Goal: Find specific page/section: Find specific page/section

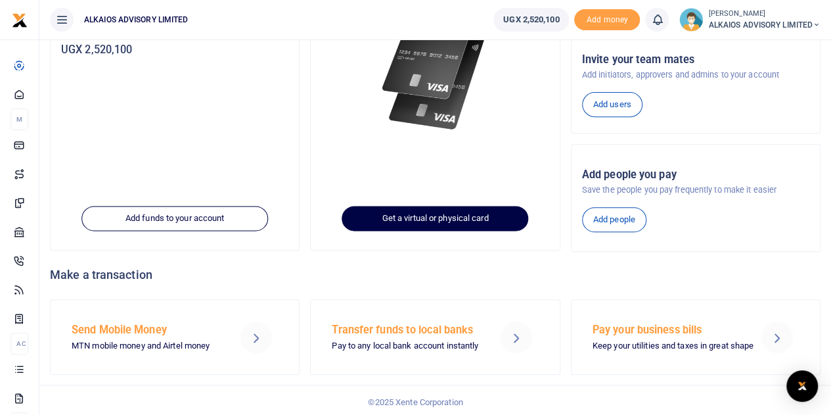
scroll to position [202, 0]
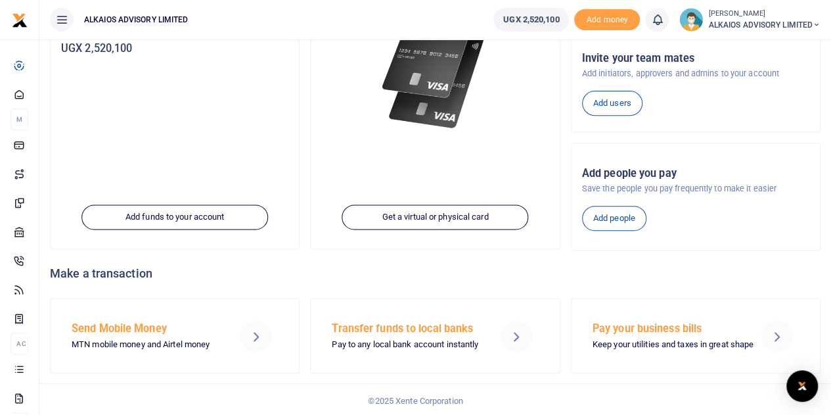
click at [257, 332] on icon at bounding box center [256, 336] width 16 height 16
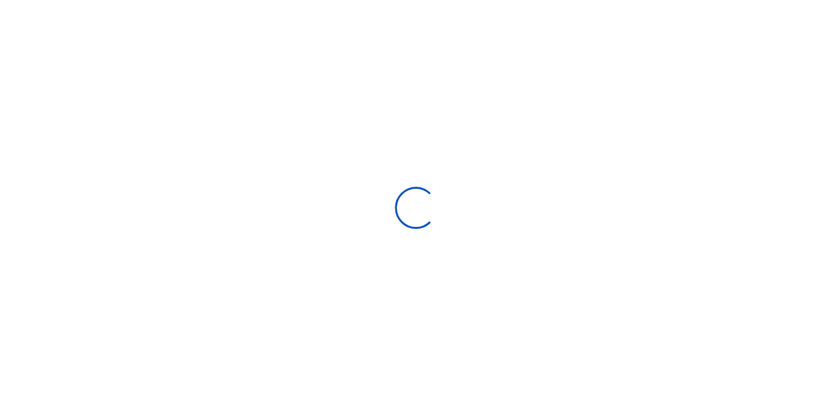
select select
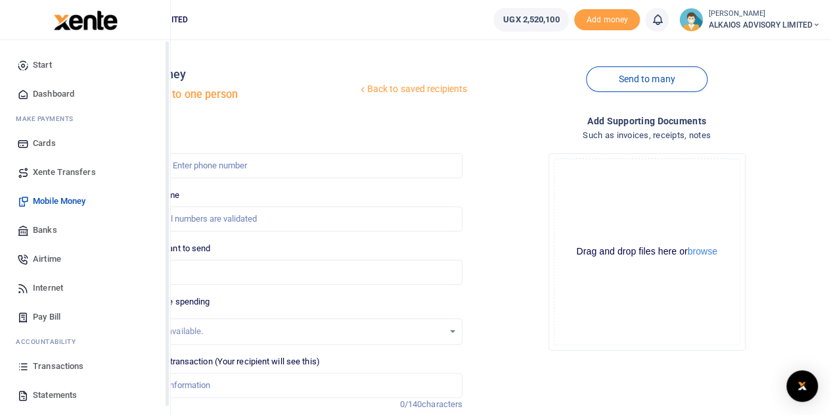
click at [60, 94] on span "Dashboard" at bounding box center [53, 93] width 41 height 13
